Goal: Feedback & Contribution: Leave review/rating

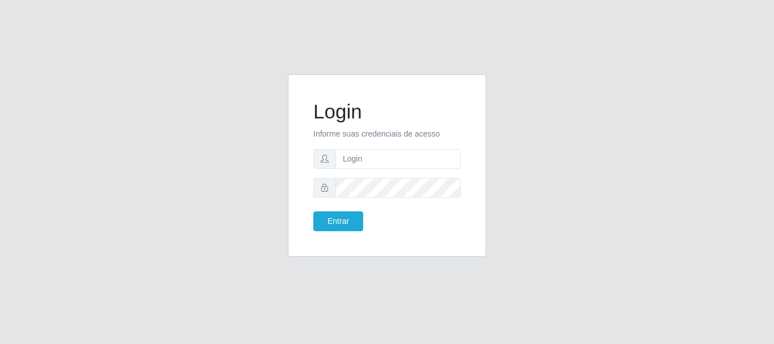
click at [367, 156] on input "text" at bounding box center [398, 159] width 125 height 20
type input "[EMAIL_ADDRESS][DOMAIN_NAME]"
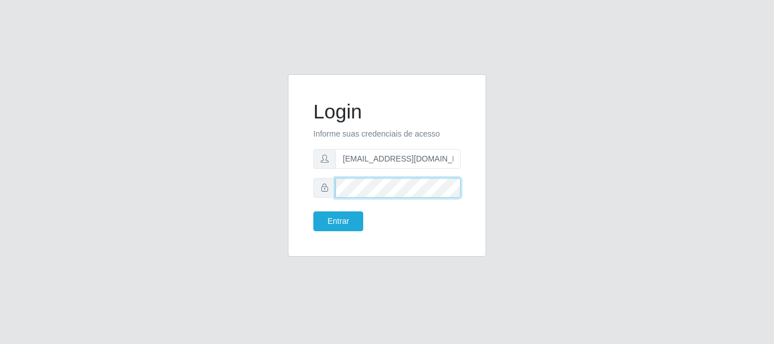
click at [313, 211] on button "Entrar" at bounding box center [338, 221] width 50 height 20
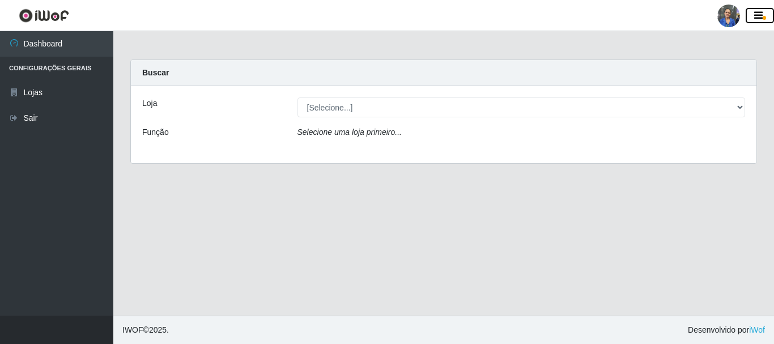
click at [760, 11] on icon "button" at bounding box center [758, 16] width 9 height 10
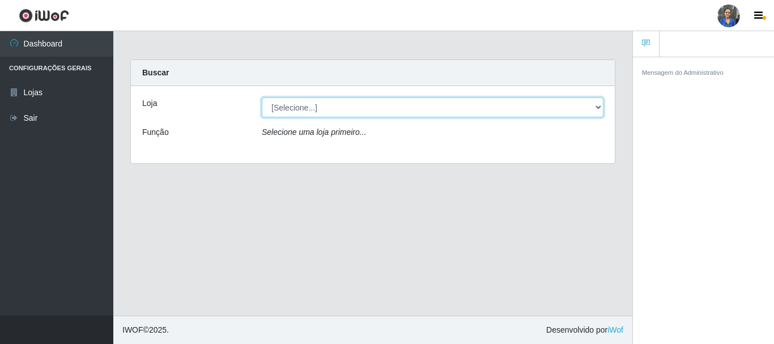
click at [599, 105] on select "[Selecione...] SuperFácil Atacado - Rodoviária" at bounding box center [433, 107] width 342 height 20
select select "400"
click at [262, 97] on select "[Selecione...] SuperFácil Atacado - Rodoviária" at bounding box center [433, 107] width 342 height 20
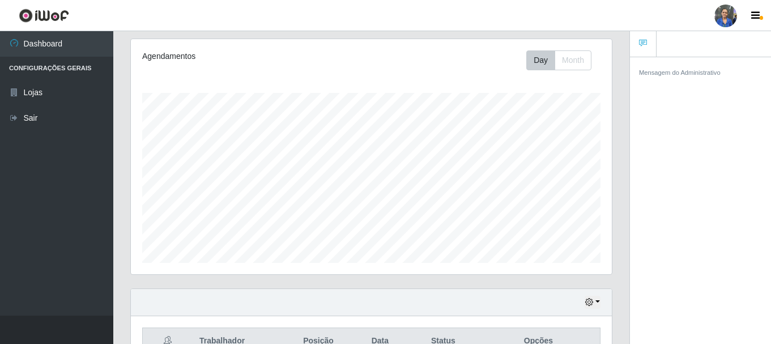
scroll to position [170, 0]
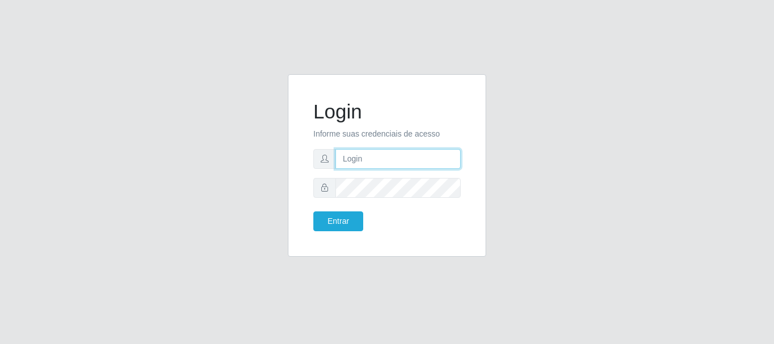
click at [362, 161] on input "text" at bounding box center [398, 159] width 125 height 20
type input "ivanetefranca010@gmail.com"
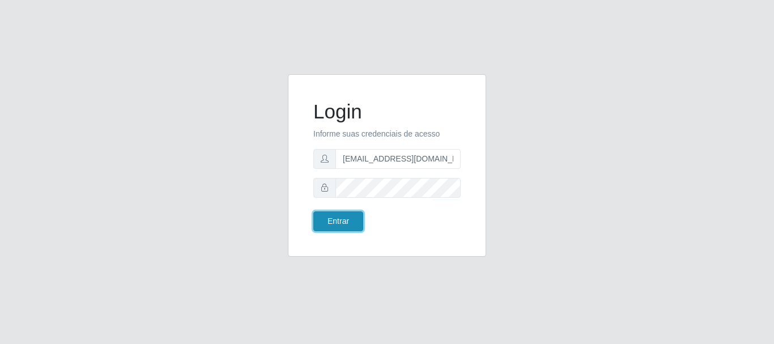
click at [326, 224] on button "Entrar" at bounding box center [338, 221] width 50 height 20
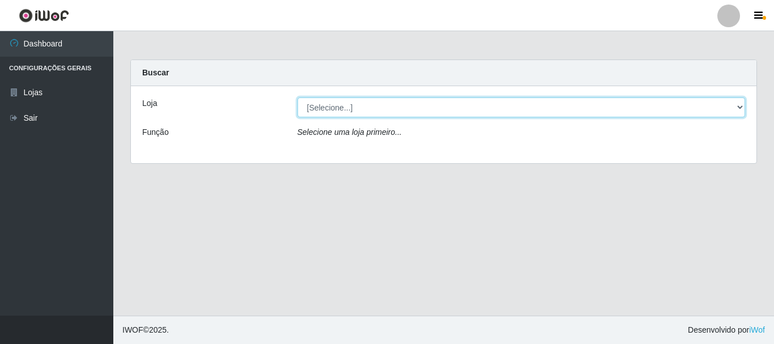
click at [739, 108] on select "[Selecione...] SuperFácil Atacado - Rodoviária" at bounding box center [522, 107] width 448 height 20
select select "400"
click at [298, 97] on select "[Selecione...] SuperFácil Atacado - Rodoviária" at bounding box center [522, 107] width 448 height 20
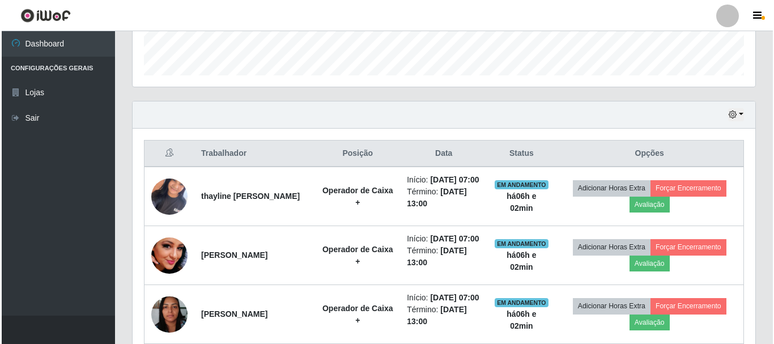
scroll to position [340, 0]
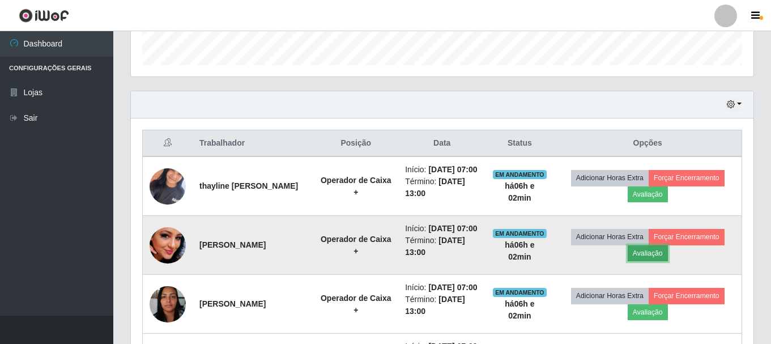
click at [651, 261] on button "Avaliação" at bounding box center [648, 253] width 40 height 16
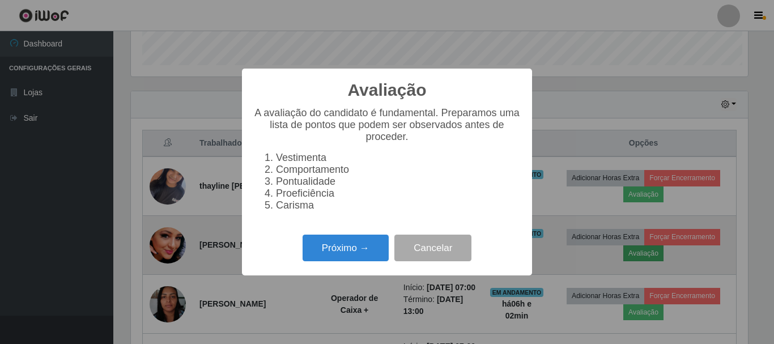
scroll to position [235, 617]
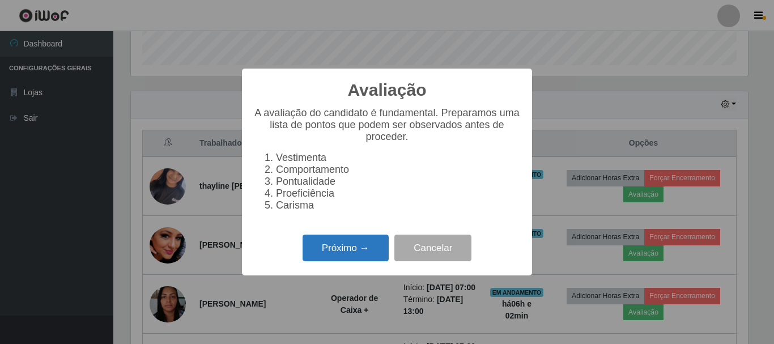
click at [325, 253] on button "Próximo →" at bounding box center [346, 248] width 86 height 27
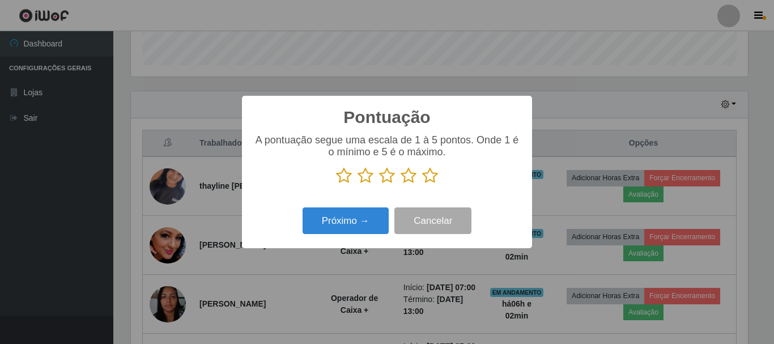
scroll to position [566619, 566237]
click at [410, 177] on icon at bounding box center [409, 175] width 16 height 17
click at [401, 184] on input "radio" at bounding box center [401, 184] width 0 height 0
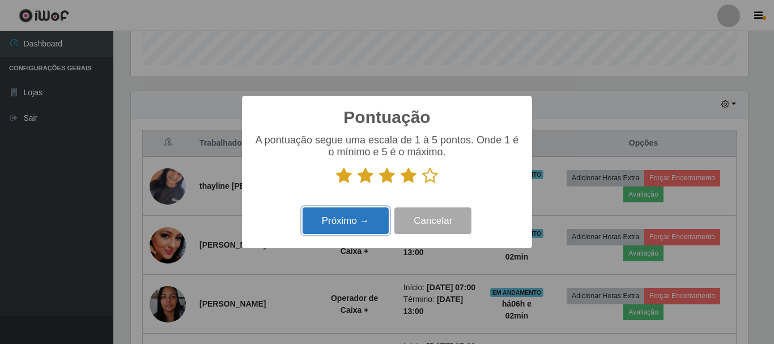
click at [336, 225] on button "Próximo →" at bounding box center [346, 220] width 86 height 27
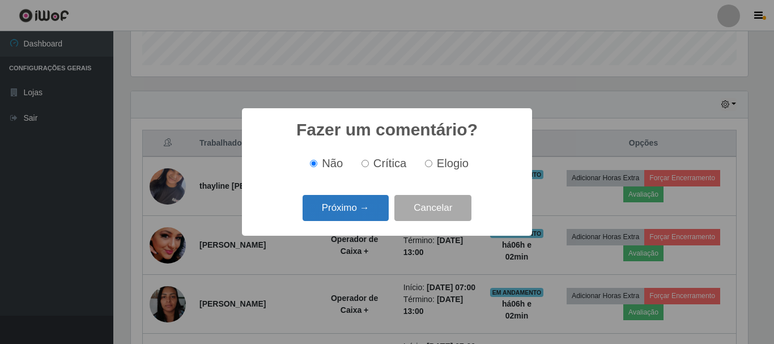
click at [340, 217] on button "Próximo →" at bounding box center [346, 208] width 86 height 27
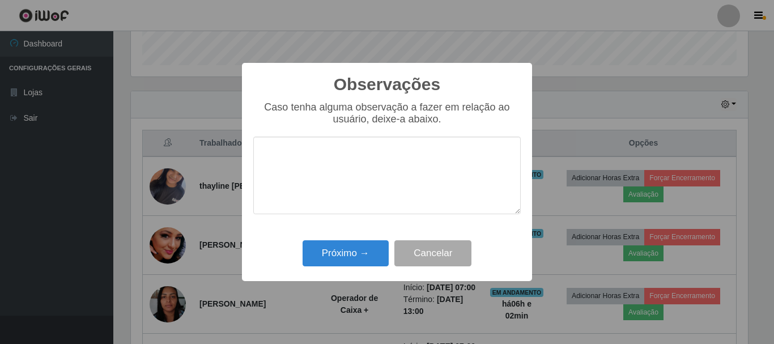
click at [333, 206] on div "Caso tenha alguma observação a fazer em relação ao usuário, deixe-a abaixo." at bounding box center [387, 163] width 268 height 124
click at [323, 250] on button "Próximo →" at bounding box center [346, 253] width 86 height 27
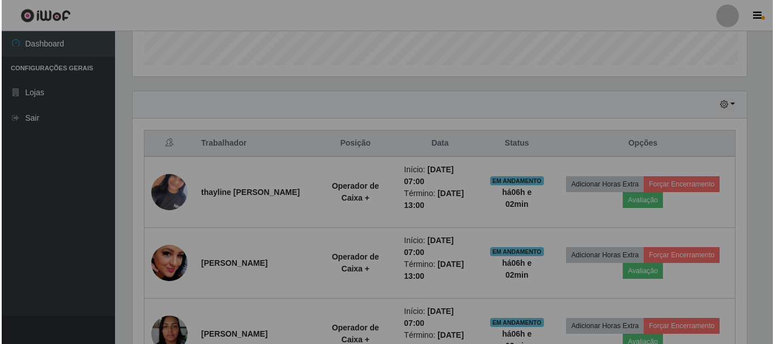
scroll to position [235, 623]
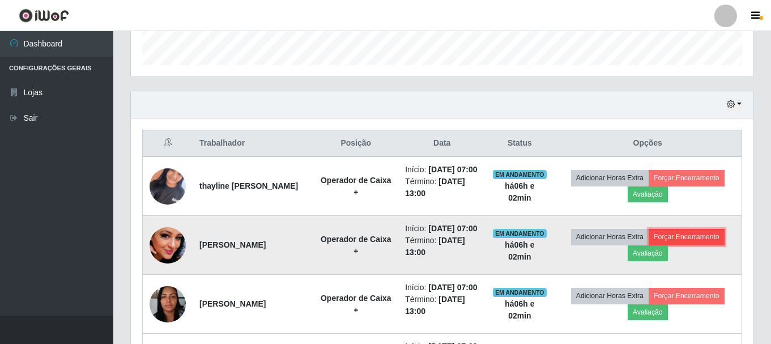
click at [694, 245] on button "Forçar Encerramento" at bounding box center [687, 237] width 76 height 16
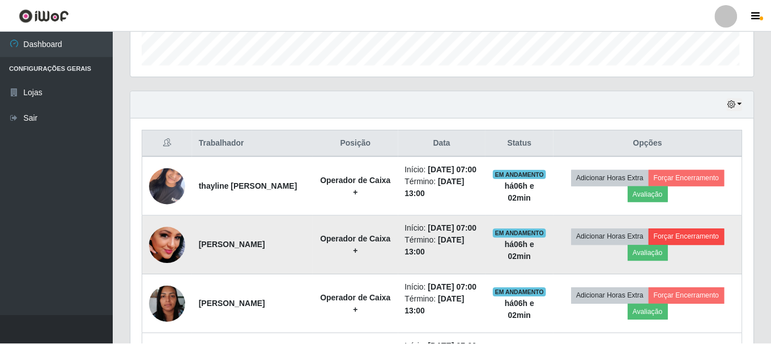
scroll to position [235, 617]
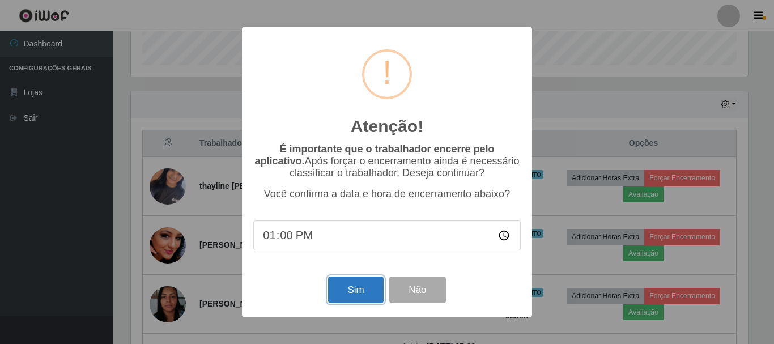
click at [350, 292] on button "Sim" at bounding box center [355, 290] width 55 height 27
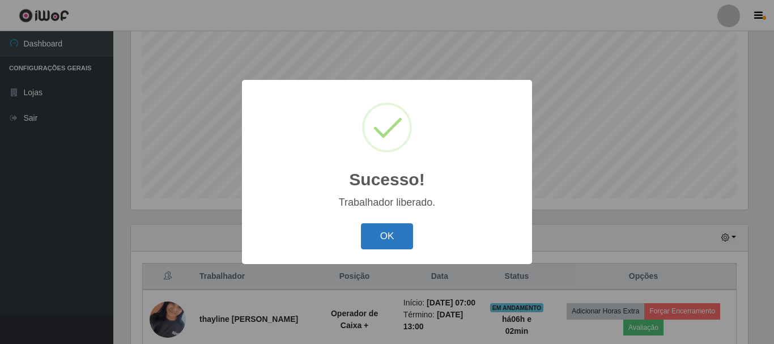
click at [384, 243] on button "OK" at bounding box center [387, 236] width 53 height 27
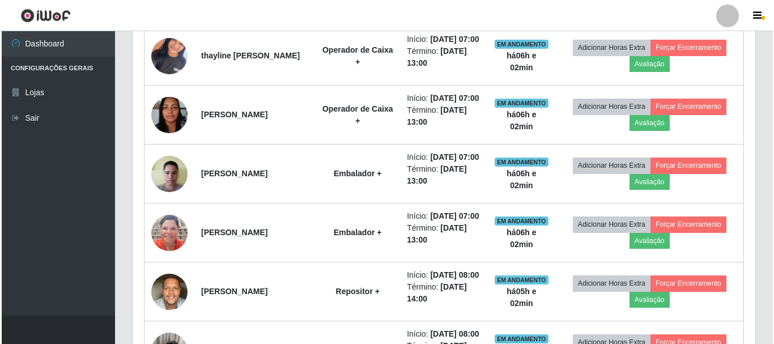
scroll to position [490, 0]
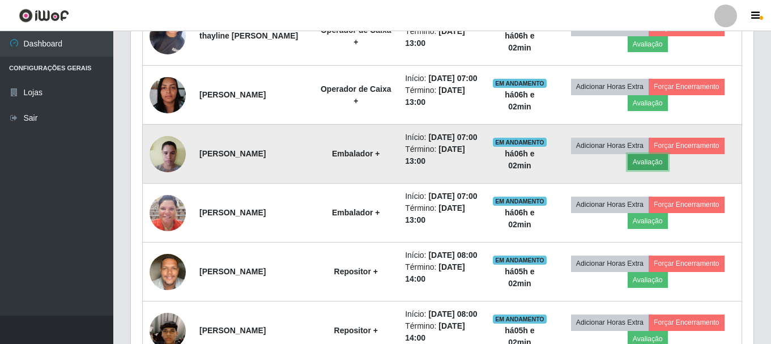
click at [652, 170] on button "Avaliação" at bounding box center [648, 162] width 40 height 16
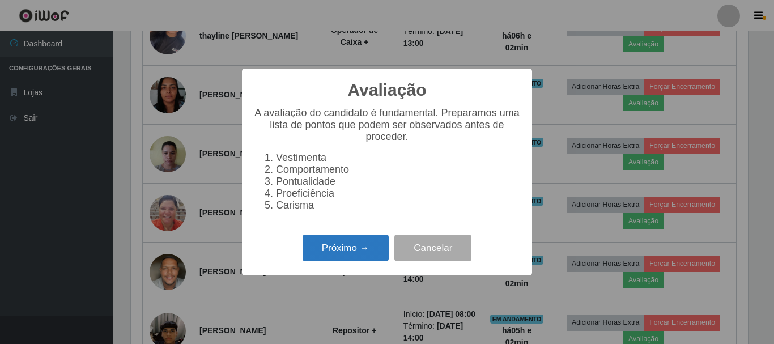
click at [338, 256] on button "Próximo →" at bounding box center [346, 248] width 86 height 27
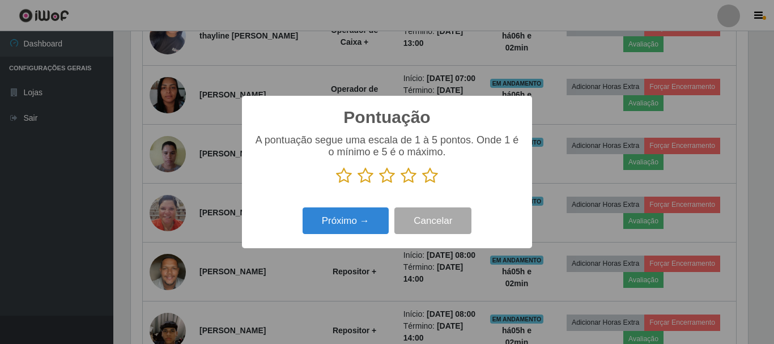
click at [406, 178] on icon at bounding box center [409, 175] width 16 height 17
click at [401, 184] on input "radio" at bounding box center [401, 184] width 0 height 0
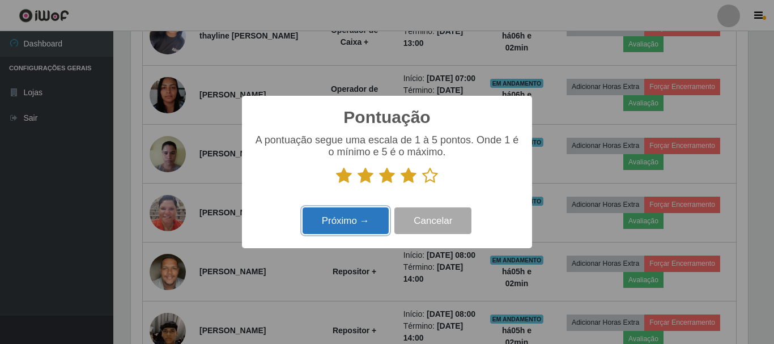
click at [334, 222] on button "Próximo →" at bounding box center [346, 220] width 86 height 27
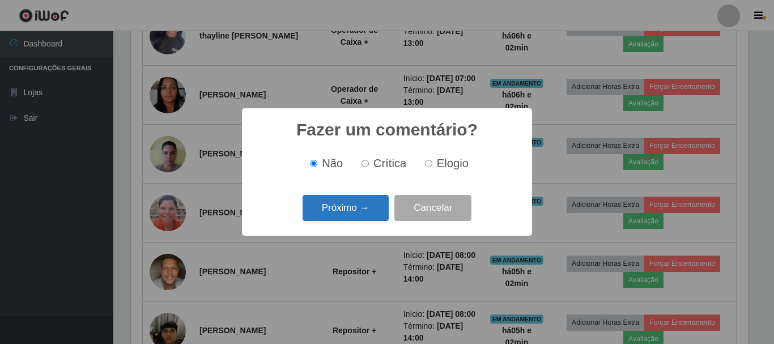
click at [341, 214] on button "Próximo →" at bounding box center [346, 208] width 86 height 27
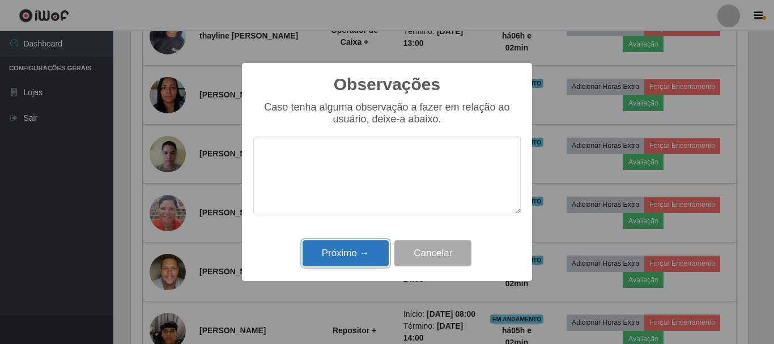
click at [352, 251] on button "Próximo →" at bounding box center [346, 253] width 86 height 27
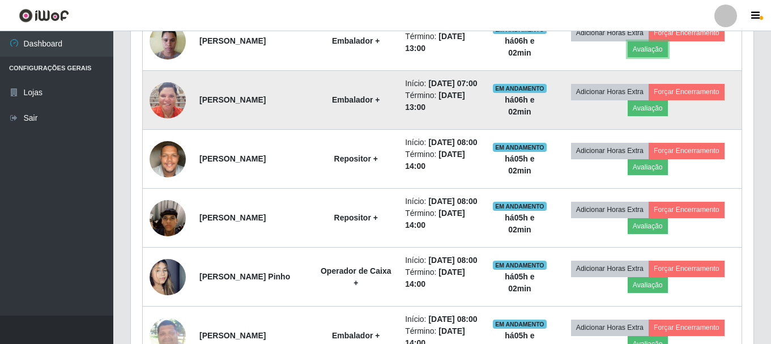
scroll to position [604, 0]
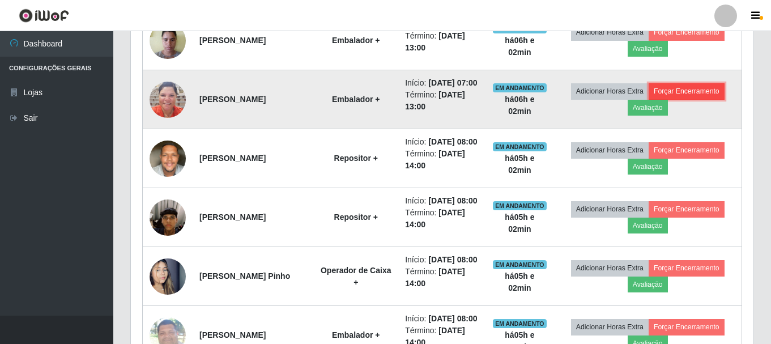
click at [672, 99] on button "Forçar Encerramento" at bounding box center [687, 91] width 76 height 16
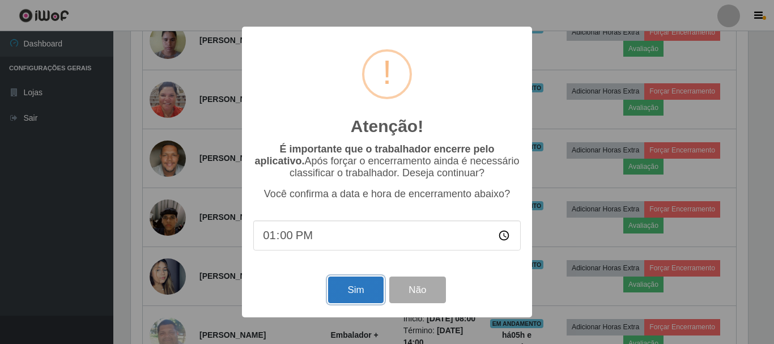
click at [359, 294] on button "Sim" at bounding box center [355, 290] width 55 height 27
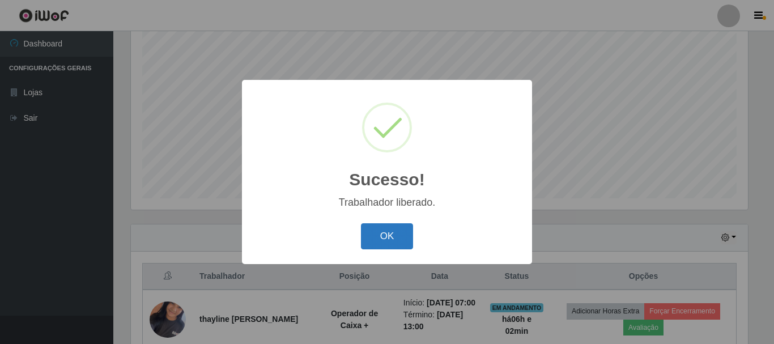
click at [377, 238] on button "OK" at bounding box center [387, 236] width 53 height 27
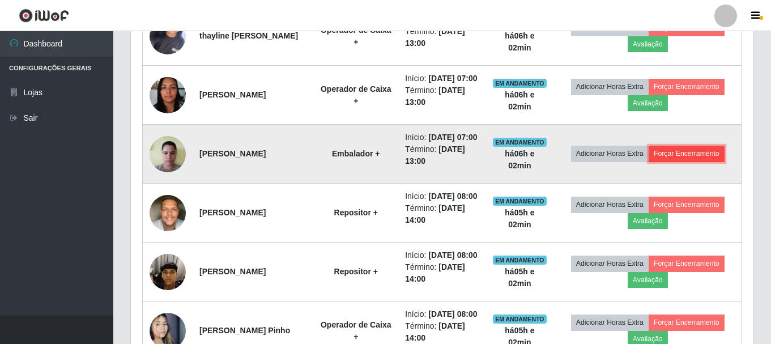
click at [693, 162] on button "Forçar Encerramento" at bounding box center [687, 154] width 76 height 16
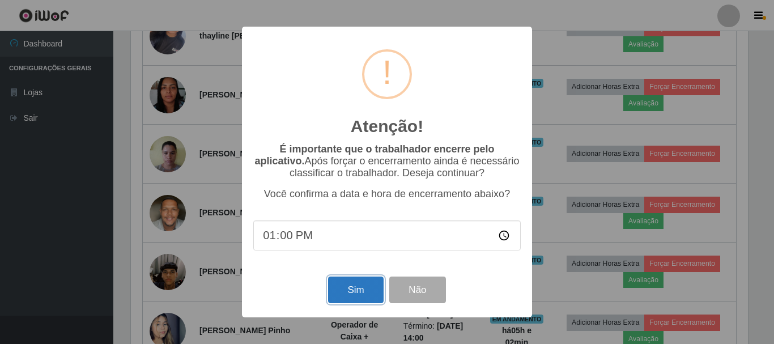
click at [359, 295] on button "Sim" at bounding box center [355, 290] width 55 height 27
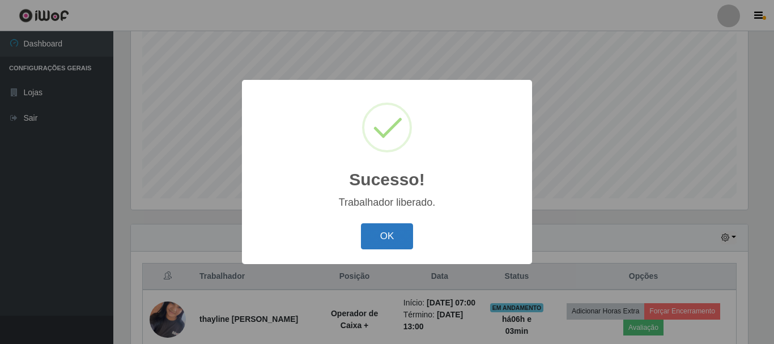
click at [379, 242] on button "OK" at bounding box center [387, 236] width 53 height 27
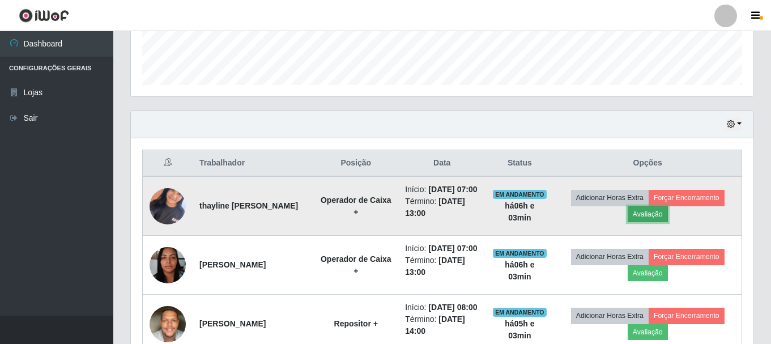
click at [649, 222] on button "Avaliação" at bounding box center [648, 214] width 40 height 16
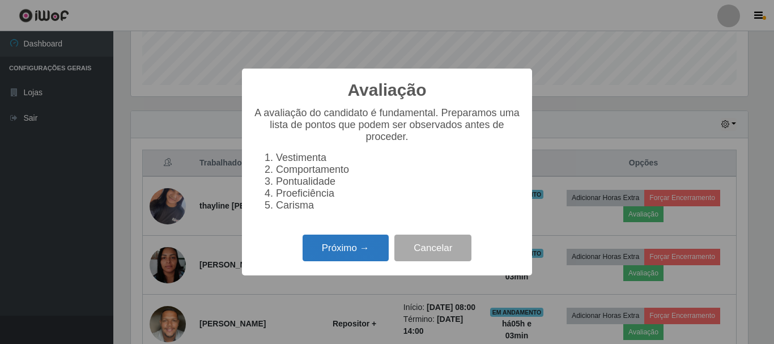
click at [329, 258] on button "Próximo →" at bounding box center [346, 248] width 86 height 27
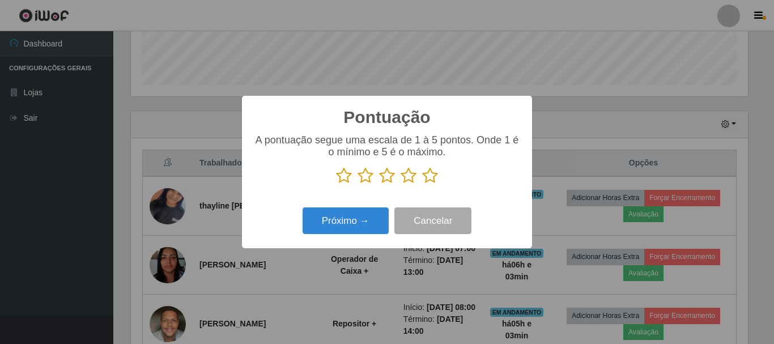
click at [383, 180] on icon at bounding box center [387, 175] width 16 height 17
click at [379, 184] on input "radio" at bounding box center [379, 184] width 0 height 0
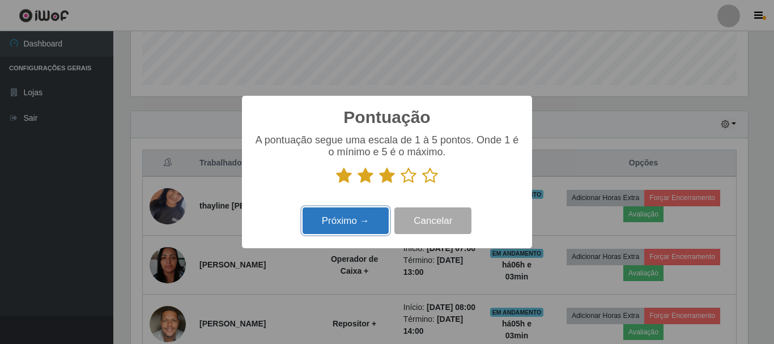
click at [355, 220] on button "Próximo →" at bounding box center [346, 220] width 86 height 27
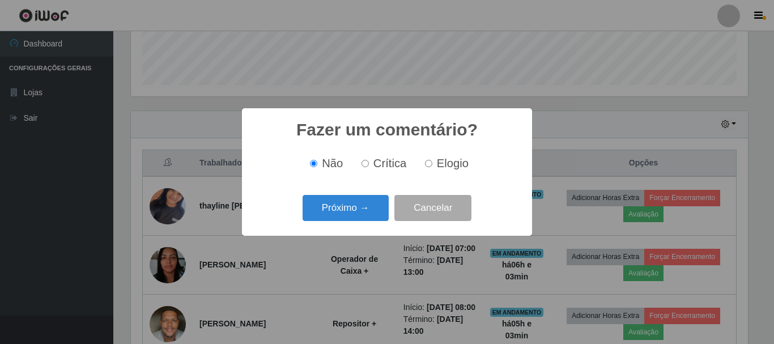
scroll to position [566619, 566237]
click at [365, 163] on input "Crítica" at bounding box center [365, 163] width 7 height 7
radio input "true"
click at [331, 206] on button "Próximo →" at bounding box center [346, 208] width 86 height 27
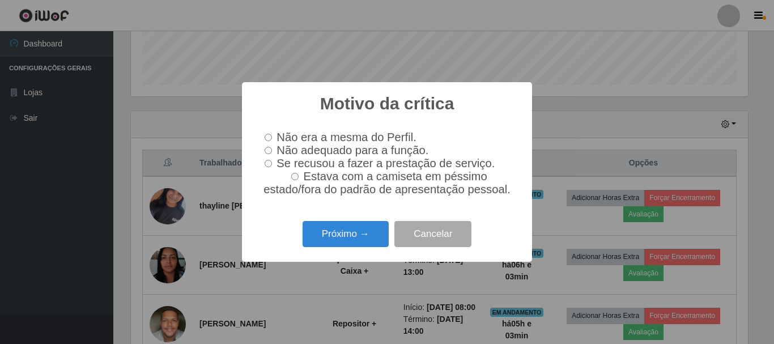
click at [266, 150] on input "Não adequado para a função." at bounding box center [268, 150] width 7 height 7
radio input "true"
click at [340, 245] on button "Próximo →" at bounding box center [346, 234] width 86 height 27
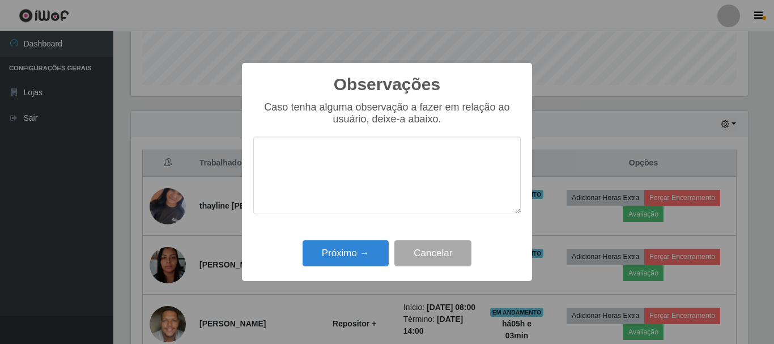
click at [321, 168] on textarea at bounding box center [387, 176] width 268 height 78
click at [336, 158] on textarea "Colaboradora,não fez o procedimento correto" at bounding box center [387, 176] width 268 height 78
click at [496, 156] on textarea "Colaboradora, não fez o procedimento correto" at bounding box center [387, 176] width 268 height 78
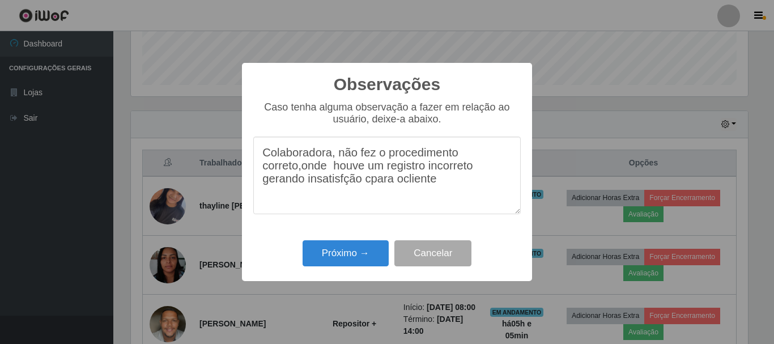
click at [300, 173] on textarea "Colaboradora, não fez o procedimento correto,onde houve um registro incorreto g…" at bounding box center [387, 176] width 268 height 78
click at [324, 186] on textarea "Colaboradora, não fez o procedimento correto onde houve um registro incorreto g…" at bounding box center [387, 176] width 268 height 78
click at [350, 185] on textarea "Colaboradora, não fez o procedimento correto onde houve um registro incorreto g…" at bounding box center [387, 176] width 268 height 78
click at [395, 187] on textarea "Colaboradora, não fez o procedimento correto onde houve um registro incorreto g…" at bounding box center [387, 176] width 268 height 78
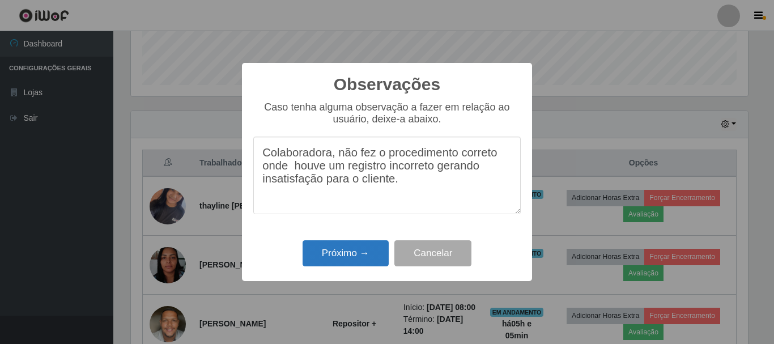
type textarea "Colaboradora, não fez o procedimento correto onde houve um registro incorreto g…"
click at [324, 260] on button "Próximo →" at bounding box center [346, 253] width 86 height 27
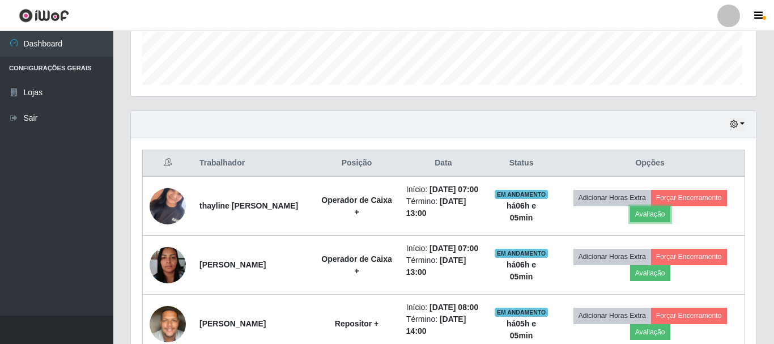
scroll to position [235, 623]
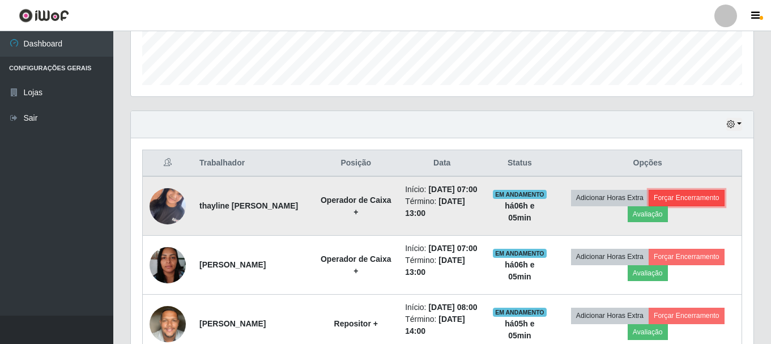
click at [698, 205] on button "Forçar Encerramento" at bounding box center [687, 198] width 76 height 16
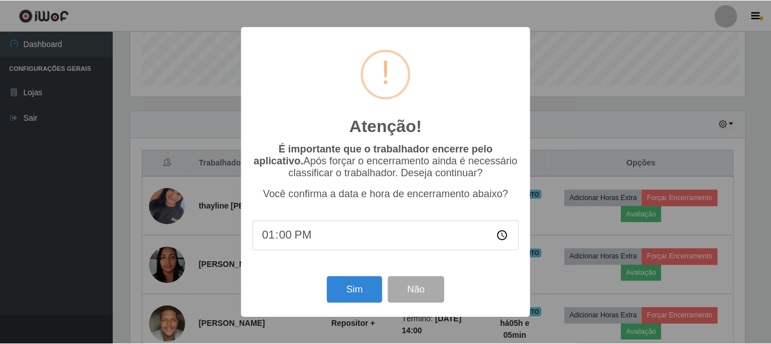
scroll to position [235, 617]
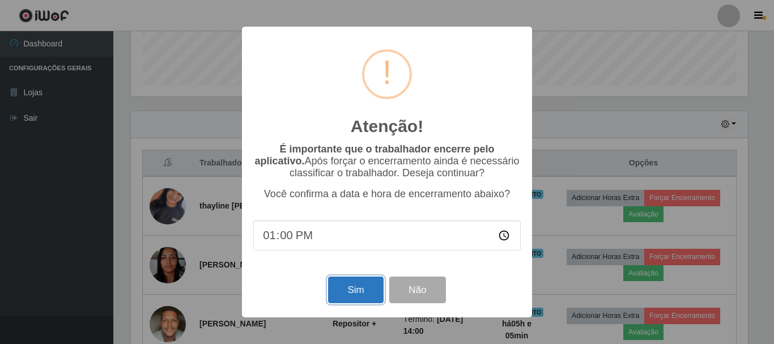
click at [351, 294] on button "Sim" at bounding box center [355, 290] width 55 height 27
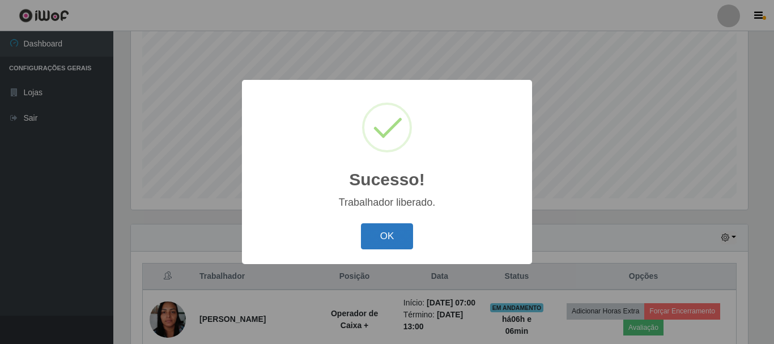
click at [400, 239] on button "OK" at bounding box center [387, 236] width 53 height 27
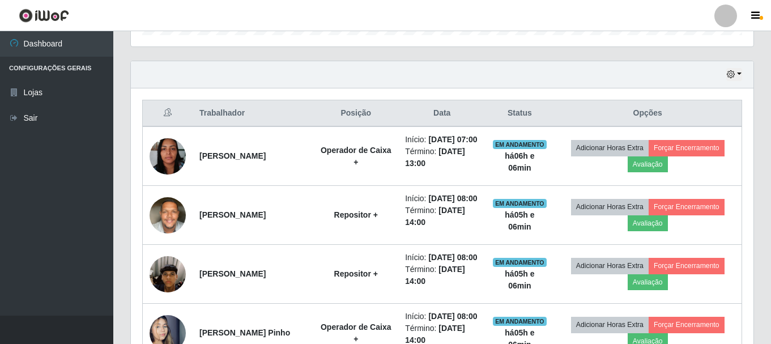
scroll to position [377, 0]
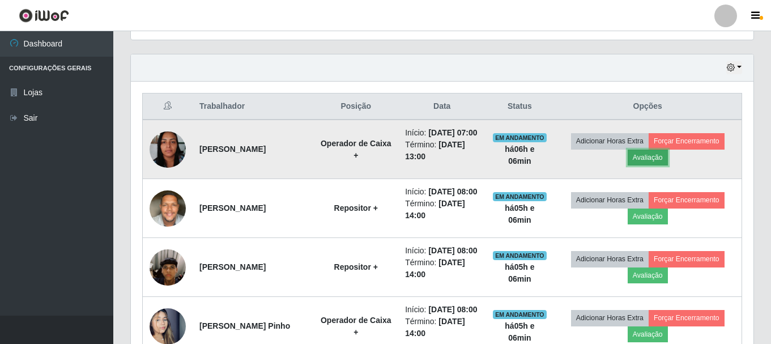
click at [651, 164] on button "Avaliação" at bounding box center [648, 158] width 40 height 16
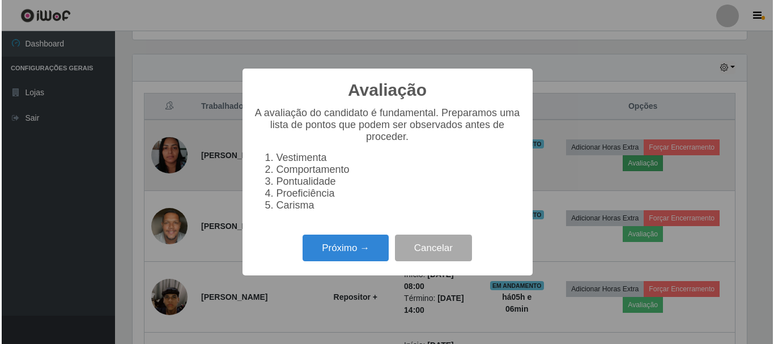
scroll to position [235, 617]
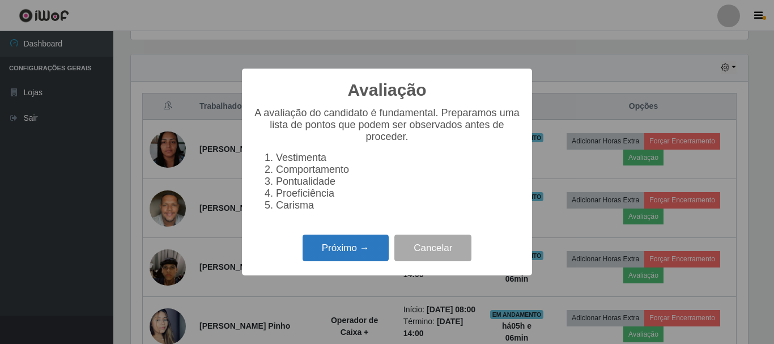
click at [362, 241] on button "Próximo →" at bounding box center [346, 248] width 86 height 27
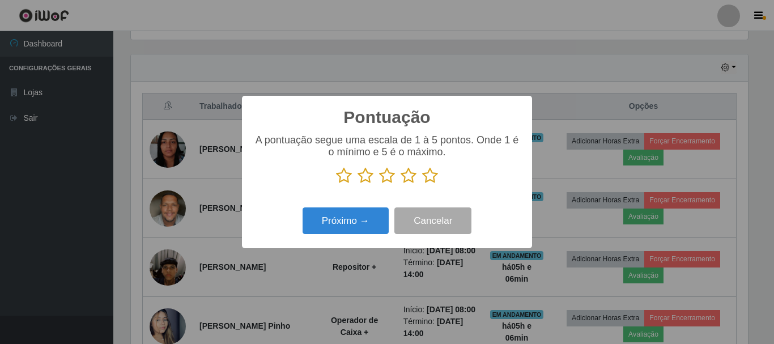
click at [360, 174] on icon at bounding box center [366, 175] width 16 height 17
click at [358, 184] on input "radio" at bounding box center [358, 184] width 0 height 0
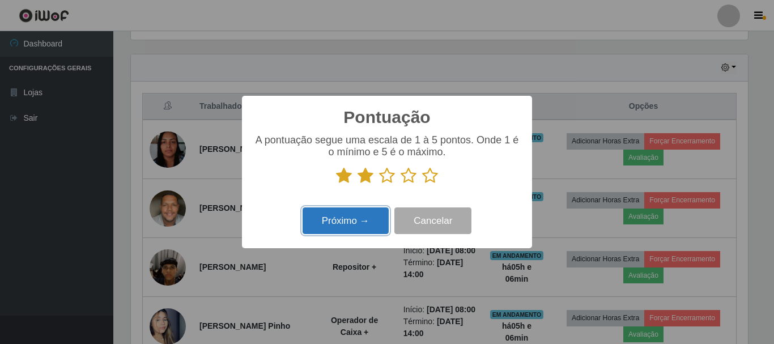
click at [362, 215] on button "Próximo →" at bounding box center [346, 220] width 86 height 27
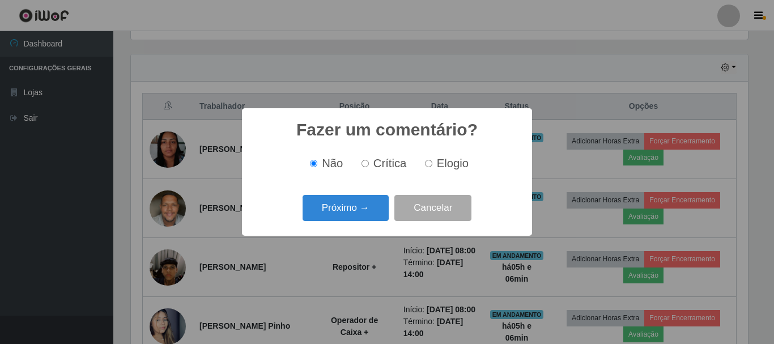
click at [379, 159] on span "Crítica" at bounding box center [390, 163] width 33 height 12
click at [369, 160] on input "Crítica" at bounding box center [365, 163] width 7 height 7
radio input "true"
click at [353, 212] on button "Próximo →" at bounding box center [346, 208] width 86 height 27
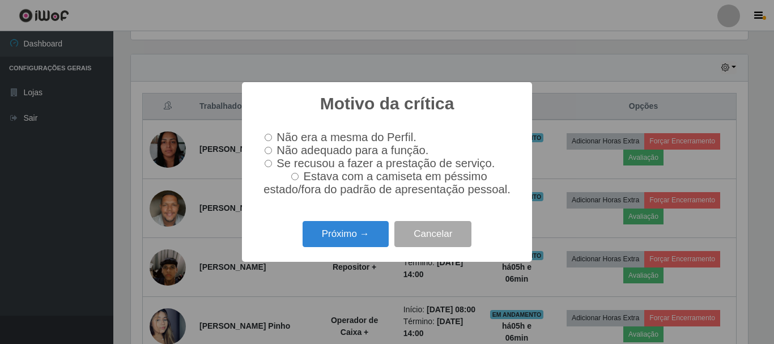
click at [273, 147] on label "Não adequado para a função." at bounding box center [344, 150] width 168 height 13
click at [272, 147] on input "Não adequado para a função." at bounding box center [268, 150] width 7 height 7
radio input "true"
click at [325, 228] on button "Próximo →" at bounding box center [346, 234] width 86 height 27
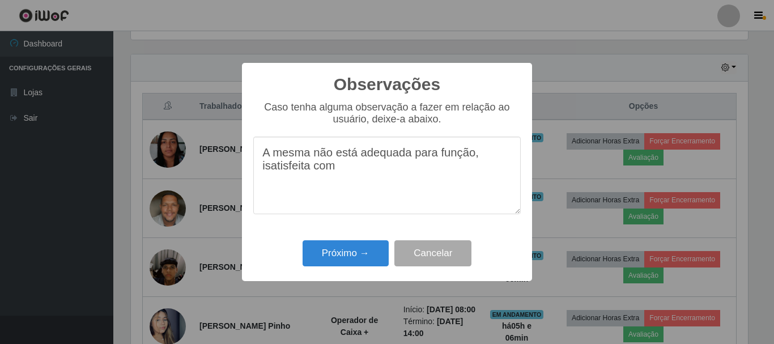
click at [285, 173] on textarea "A mesma não está adequada para função, isatisfeita com" at bounding box center [387, 176] width 268 height 78
click at [361, 171] on textarea "A mesma não está adequada para função, insatisfeita com" at bounding box center [387, 176] width 268 height 78
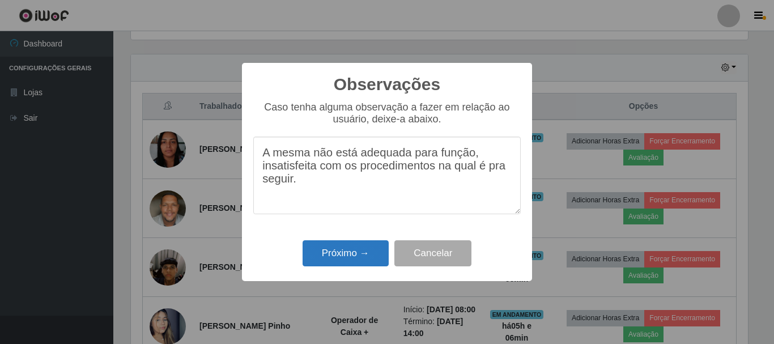
type textarea "A mesma não está adequada para função, insatisfeita com os procedimentos na qua…"
click at [352, 256] on button "Próximo →" at bounding box center [346, 253] width 86 height 27
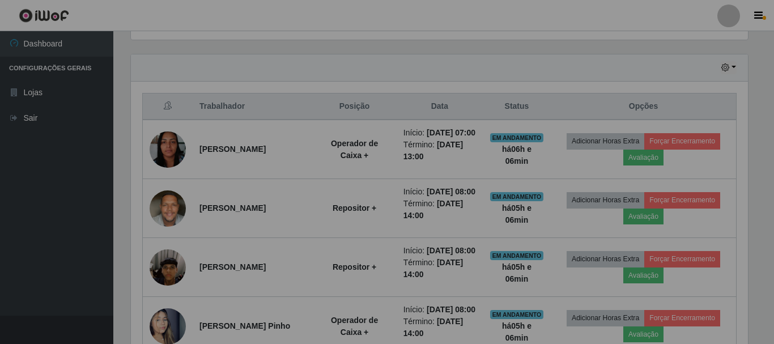
scroll to position [235, 623]
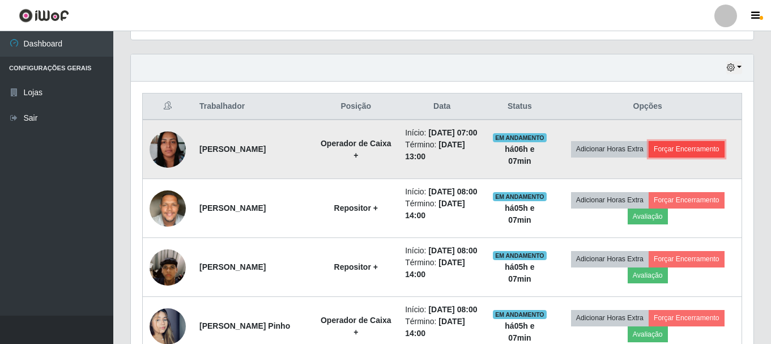
click at [668, 151] on button "Forçar Encerramento" at bounding box center [687, 149] width 76 height 16
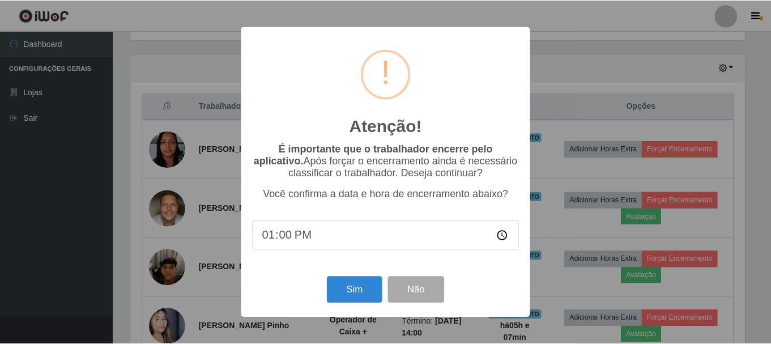
scroll to position [235, 617]
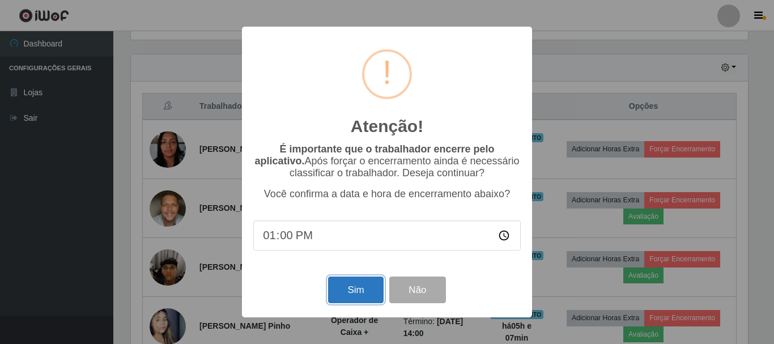
click at [363, 286] on button "Sim" at bounding box center [355, 290] width 55 height 27
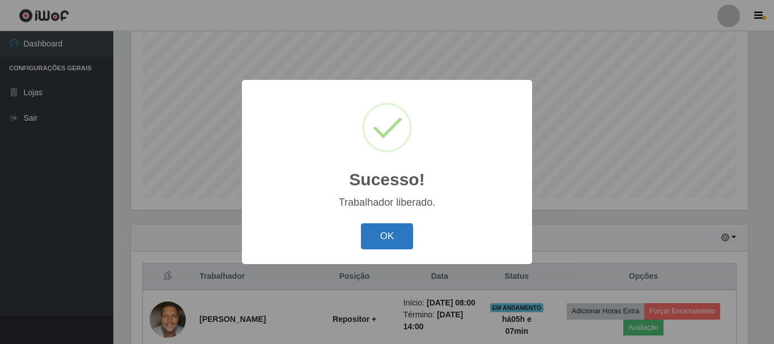
click at [376, 238] on button "OK" at bounding box center [387, 236] width 53 height 27
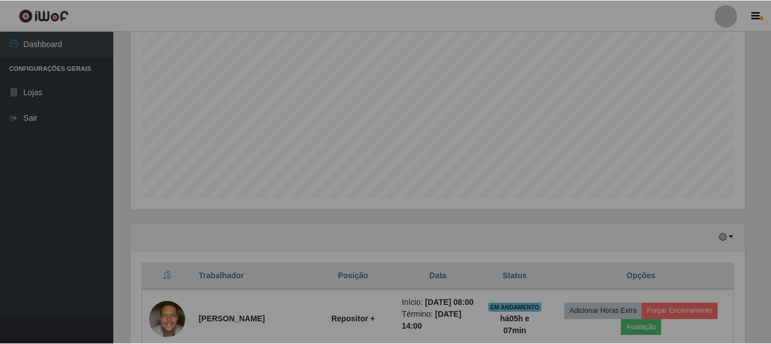
scroll to position [235, 623]
